Goal: Task Accomplishment & Management: Manage account settings

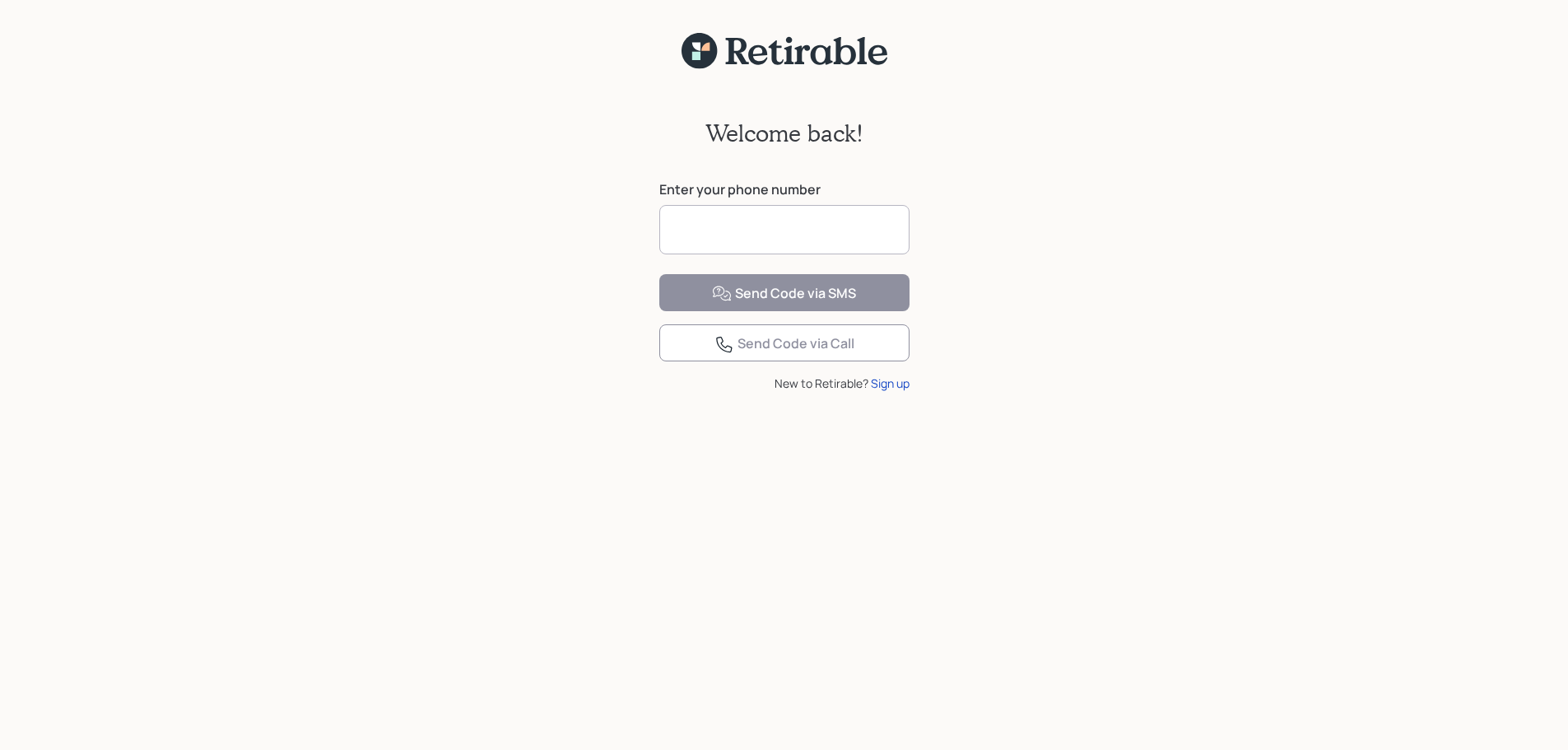
click at [838, 228] on input at bounding box center [784, 229] width 250 height 50
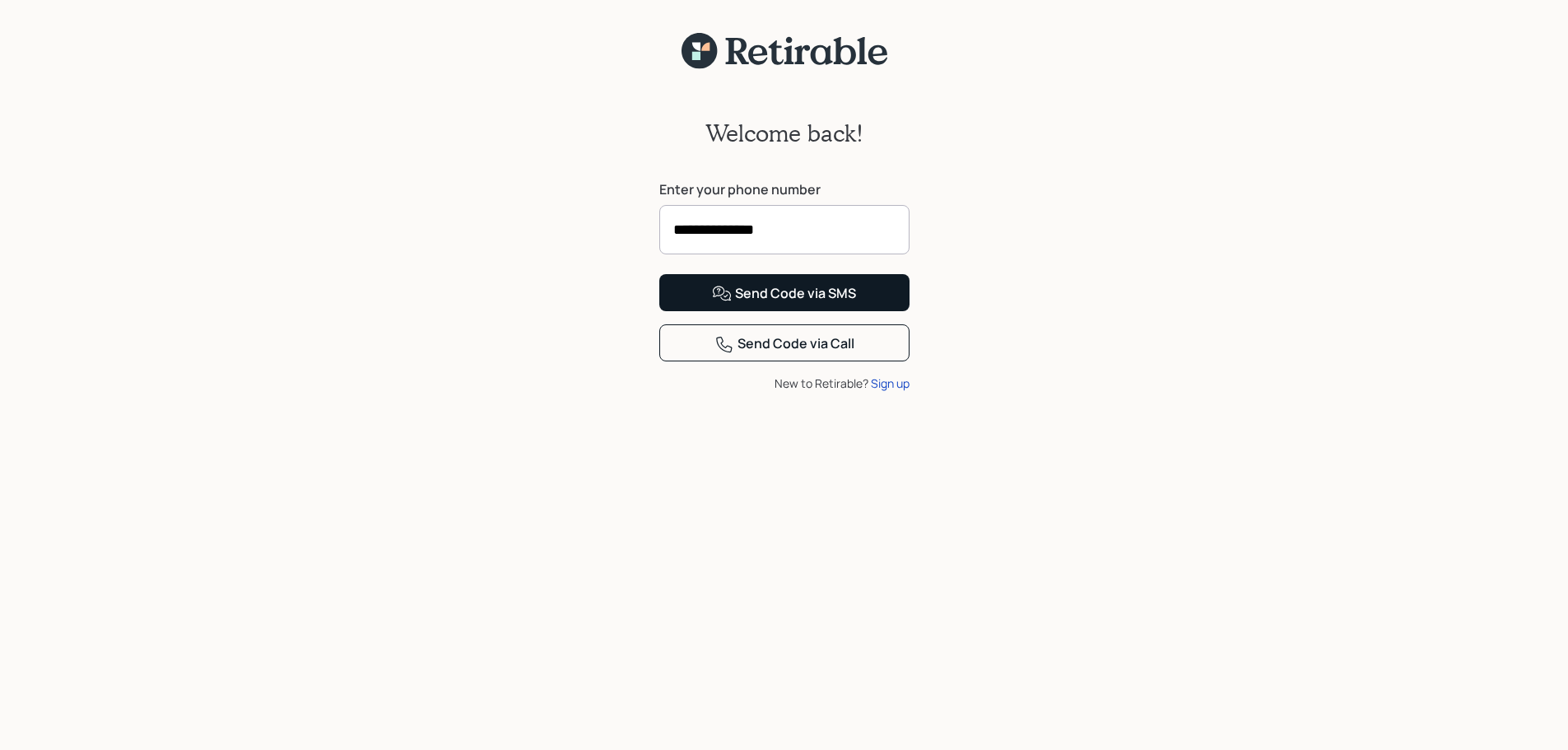
type input "**********"
click at [841, 304] on div "Send Code via SMS" at bounding box center [784, 294] width 144 height 20
